Goal: Task Accomplishment & Management: Use online tool/utility

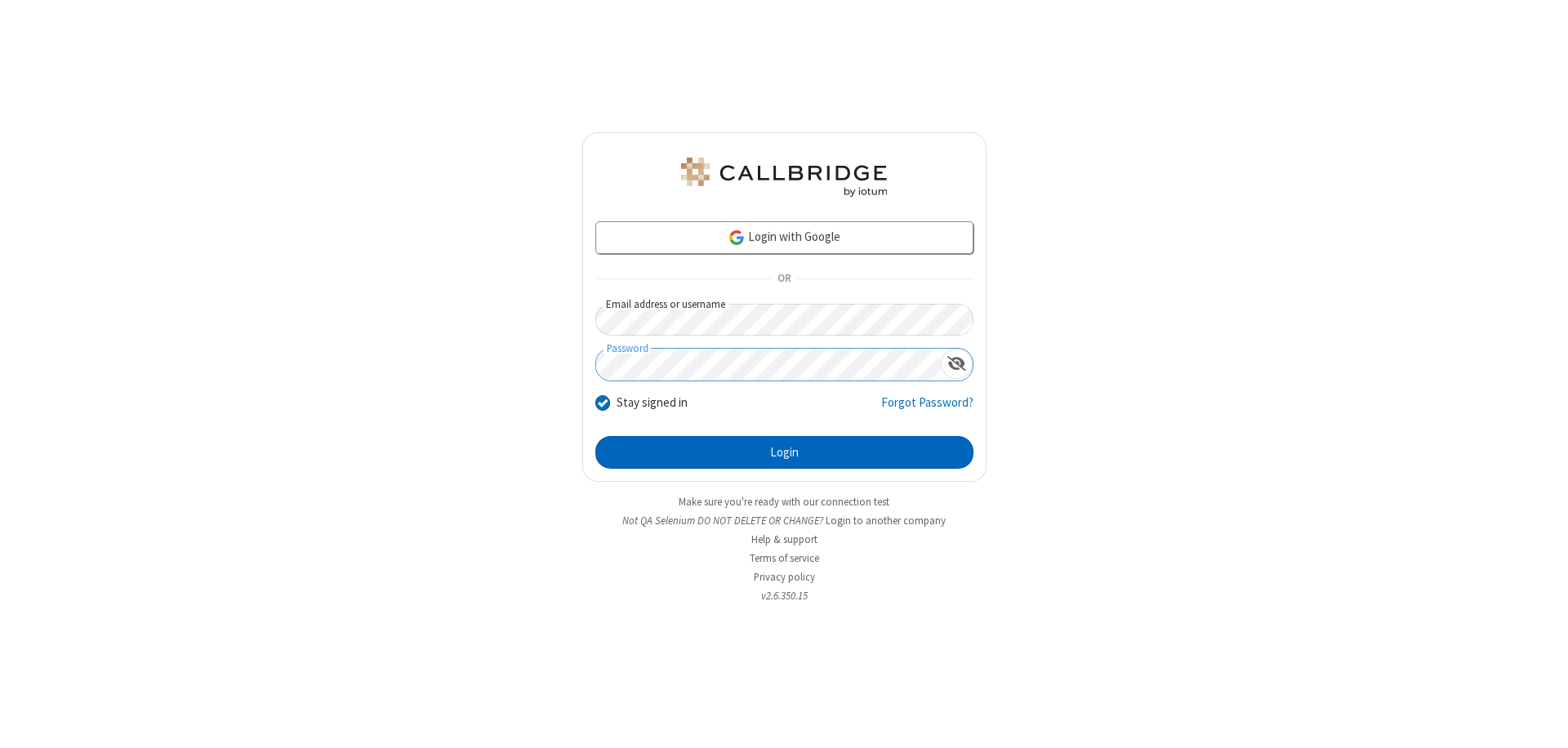
click at [784, 453] on button "Login" at bounding box center [784, 452] width 378 height 32
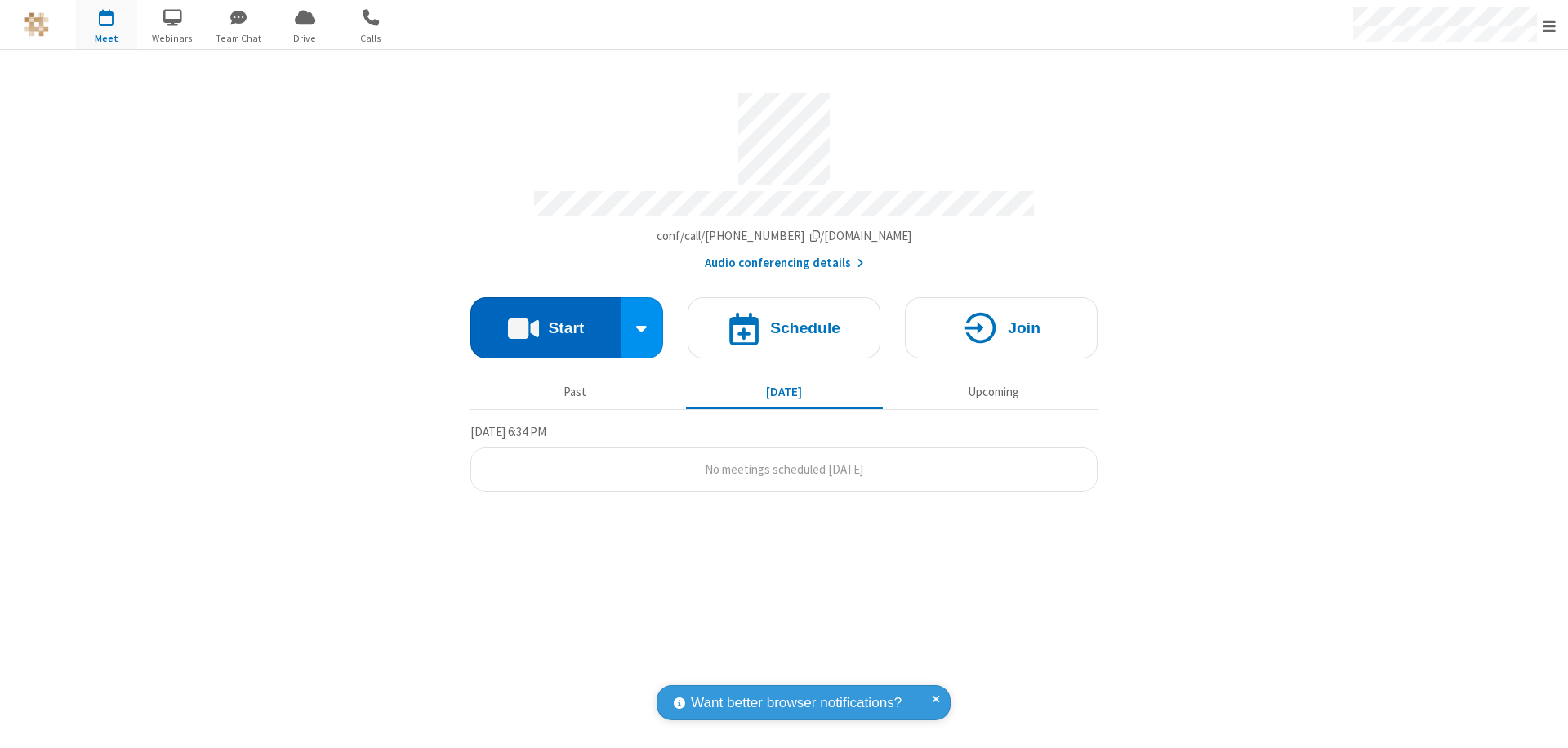
click at [545, 320] on button "Start" at bounding box center [546, 328] width 151 height 61
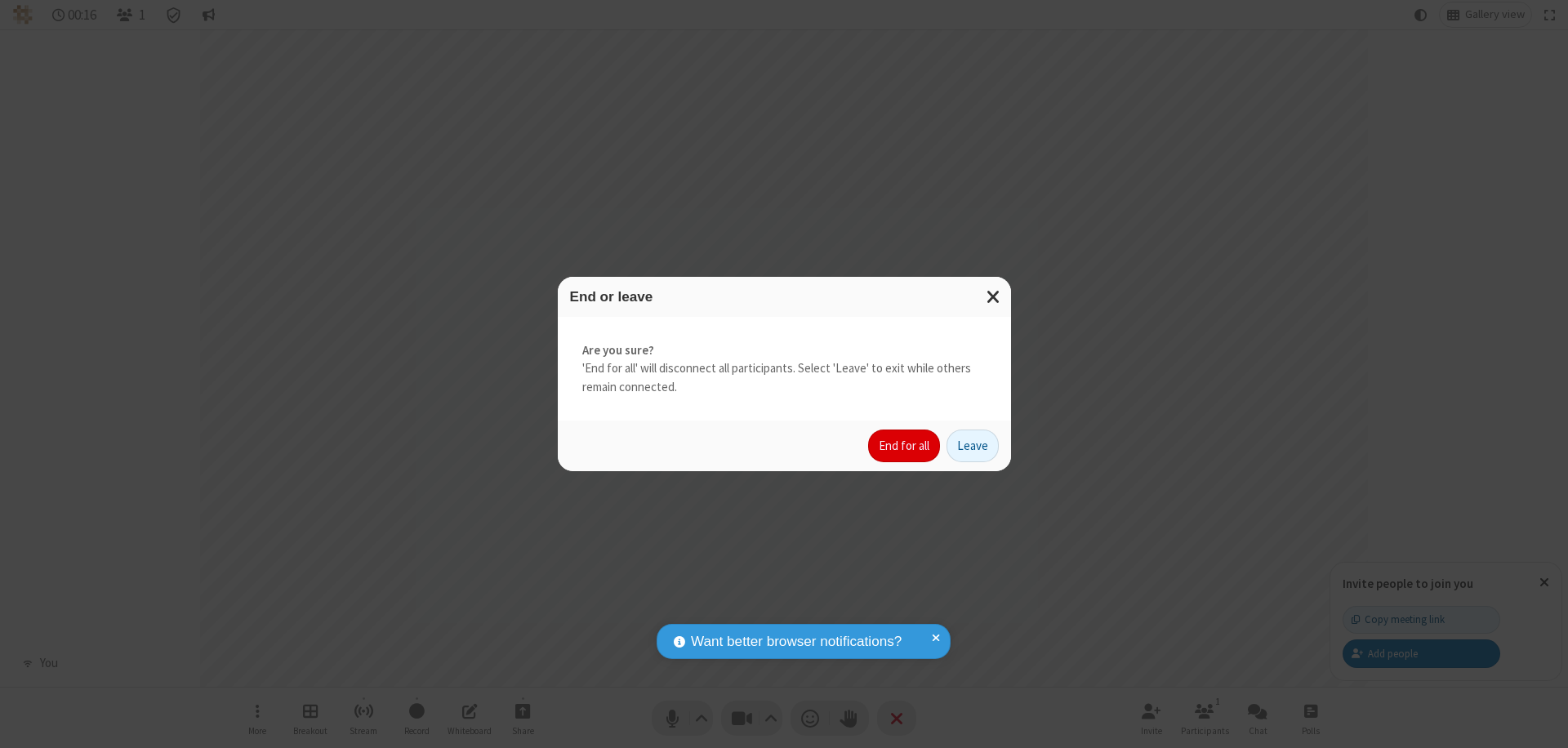
click at [905, 446] on button "End for all" at bounding box center [904, 446] width 72 height 32
